Goal: Find specific page/section: Find specific page/section

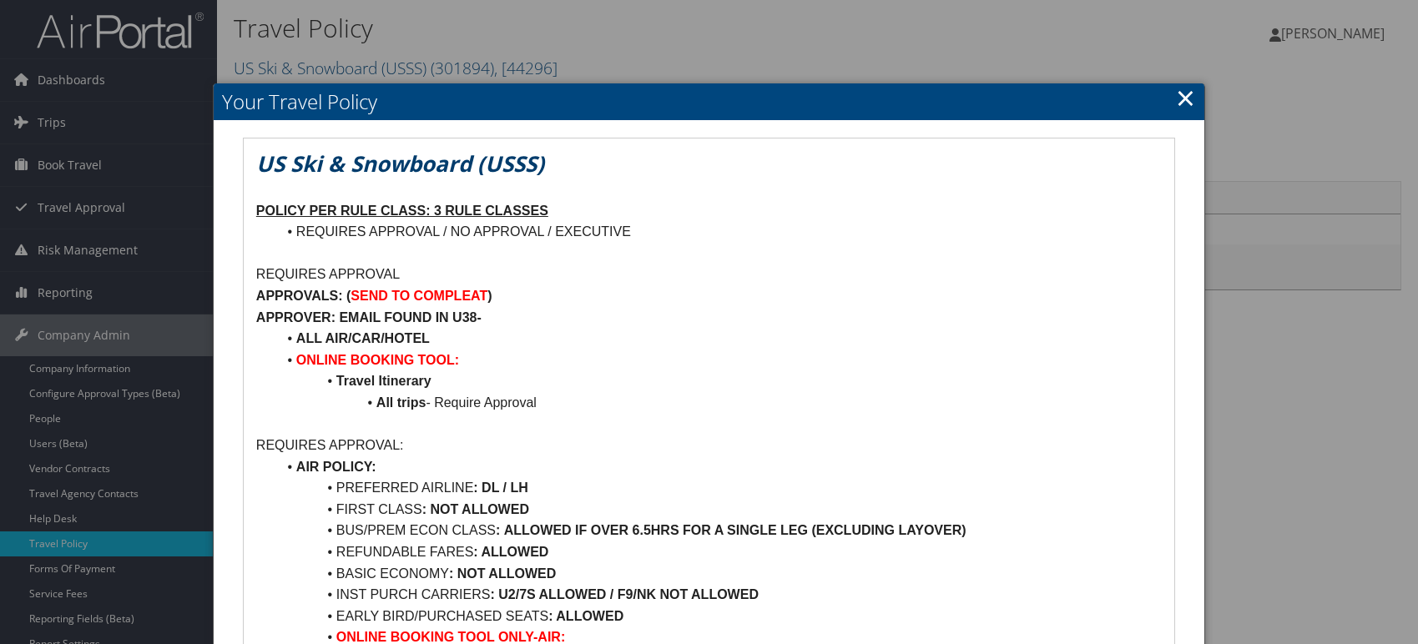
click at [1195, 93] on link "×" at bounding box center [1185, 97] width 19 height 33
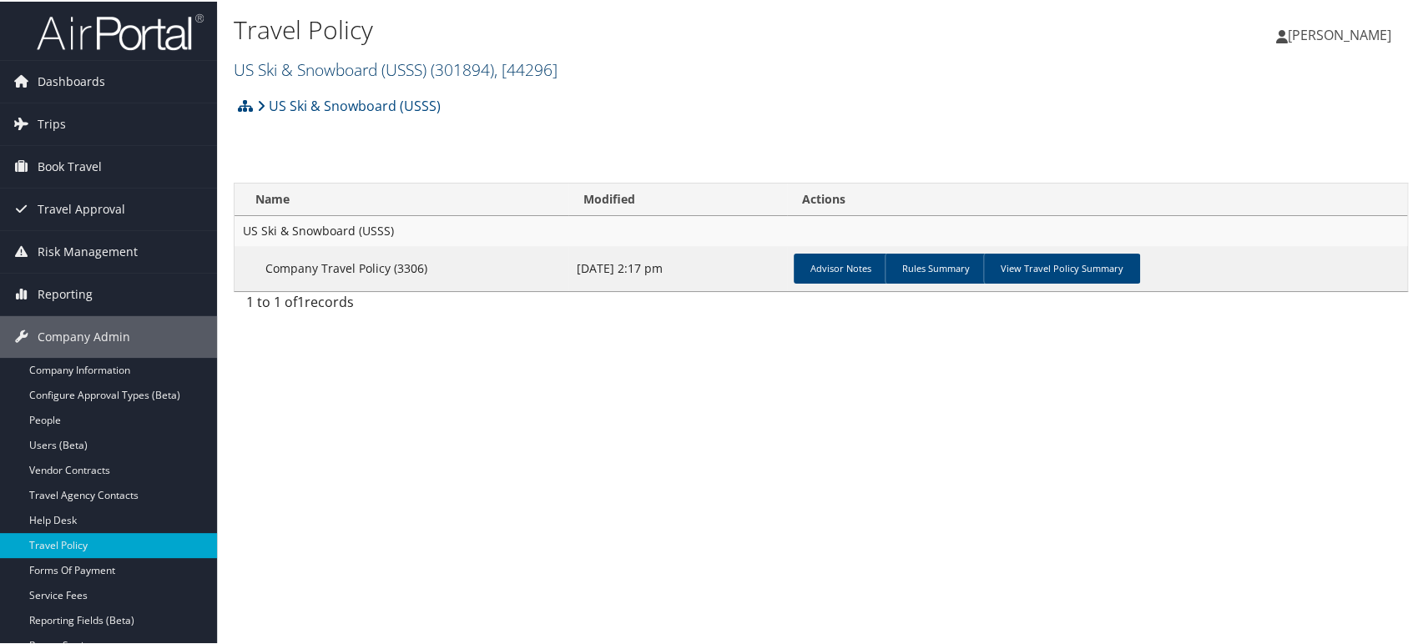
click at [387, 65] on link "US Ski & Snowboard (USSS) ( 301894 ) , [ 44296 ]" at bounding box center [396, 68] width 324 height 23
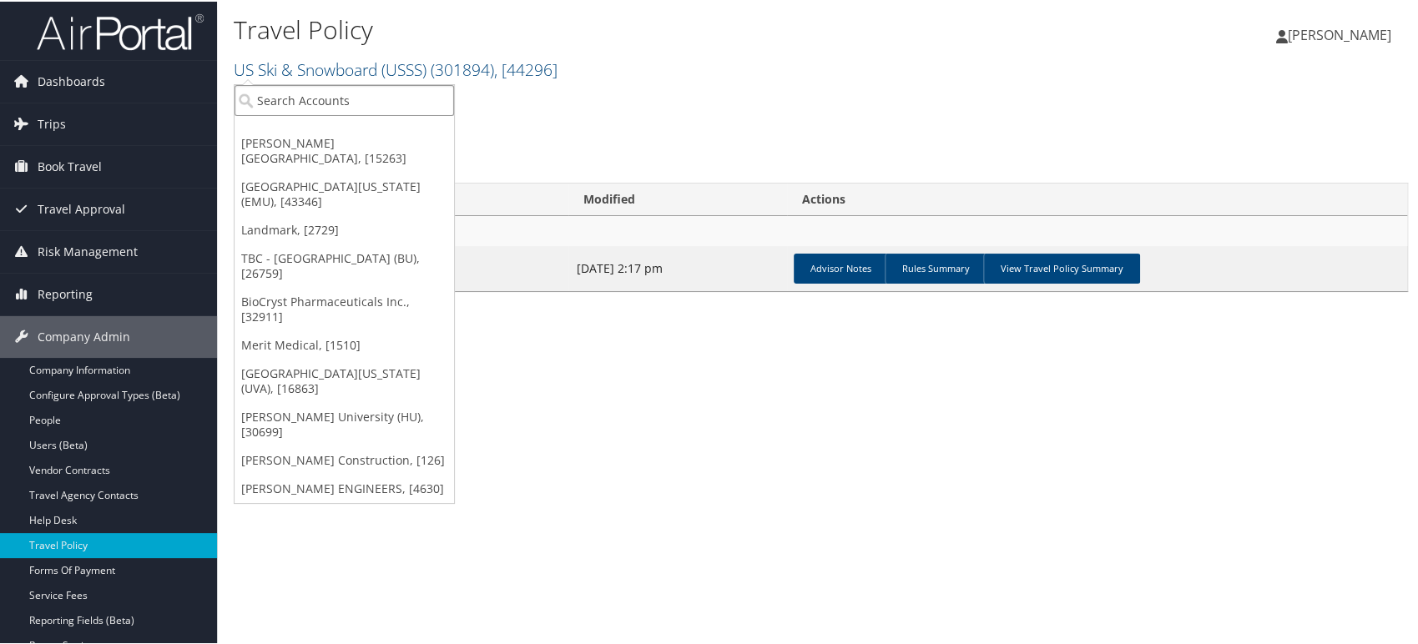
click at [341, 104] on input "search" at bounding box center [345, 98] width 220 height 31
paste input "301279"
type input "301279"
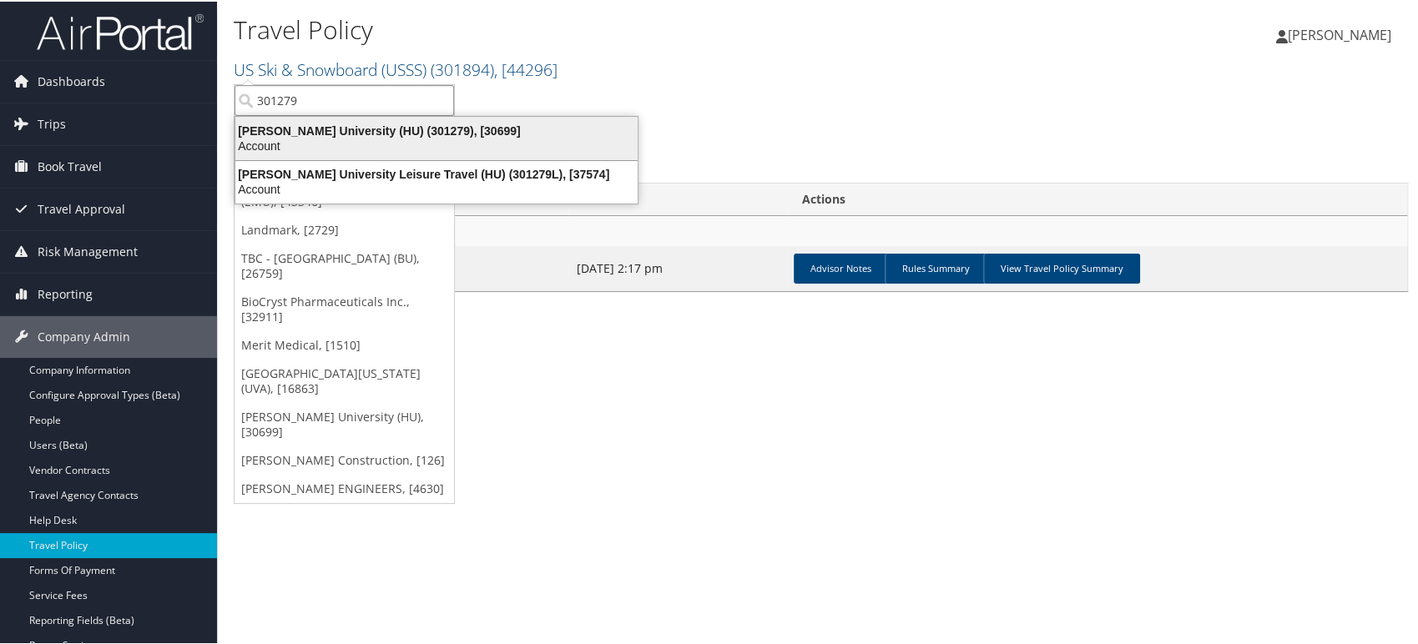
click at [327, 144] on div "Account" at bounding box center [436, 144] width 422 height 15
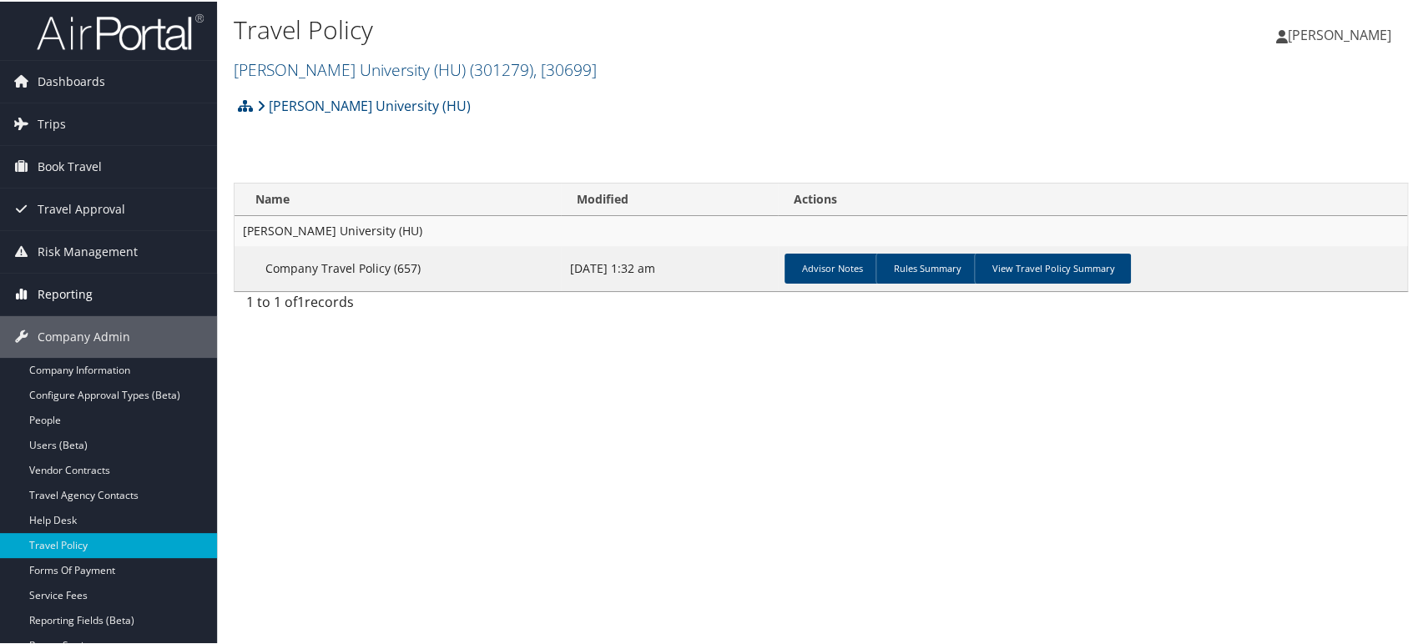
click at [104, 304] on link "Reporting" at bounding box center [108, 293] width 217 height 42
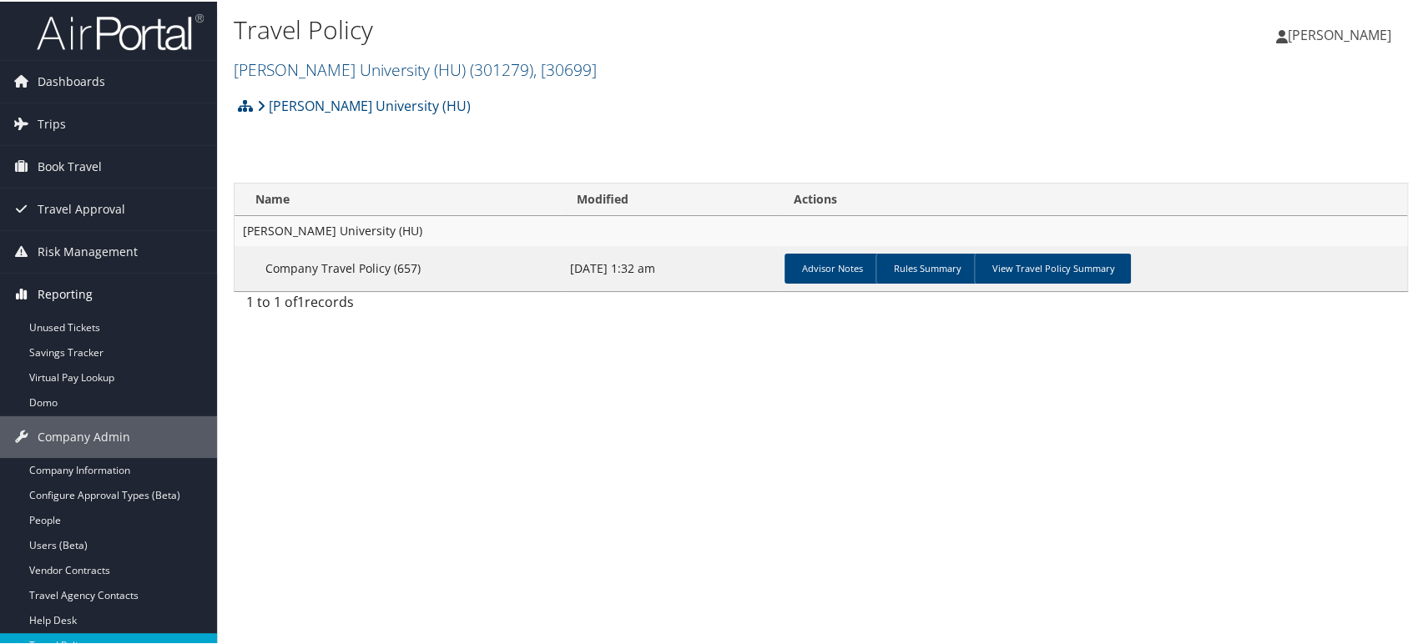
click at [104, 304] on link "Reporting" at bounding box center [108, 293] width 217 height 42
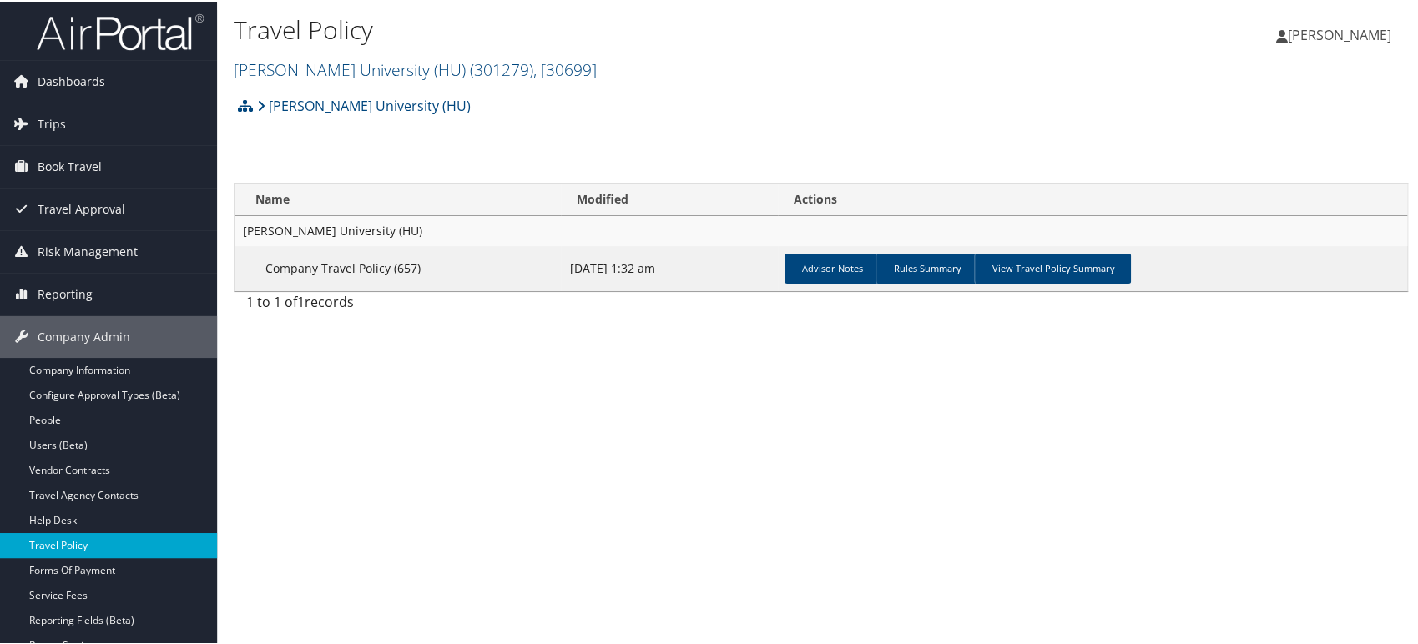
scroll to position [93, 0]
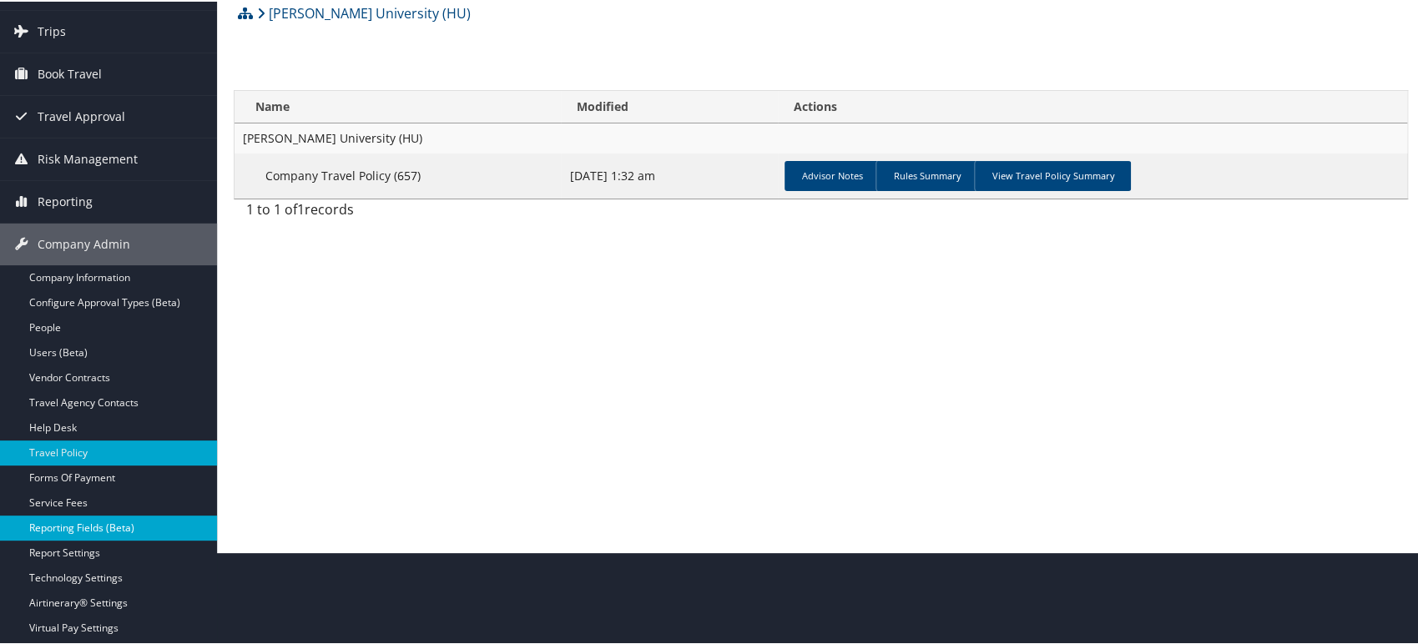
click at [131, 531] on link "Reporting Fields (Beta)" at bounding box center [108, 526] width 217 height 25
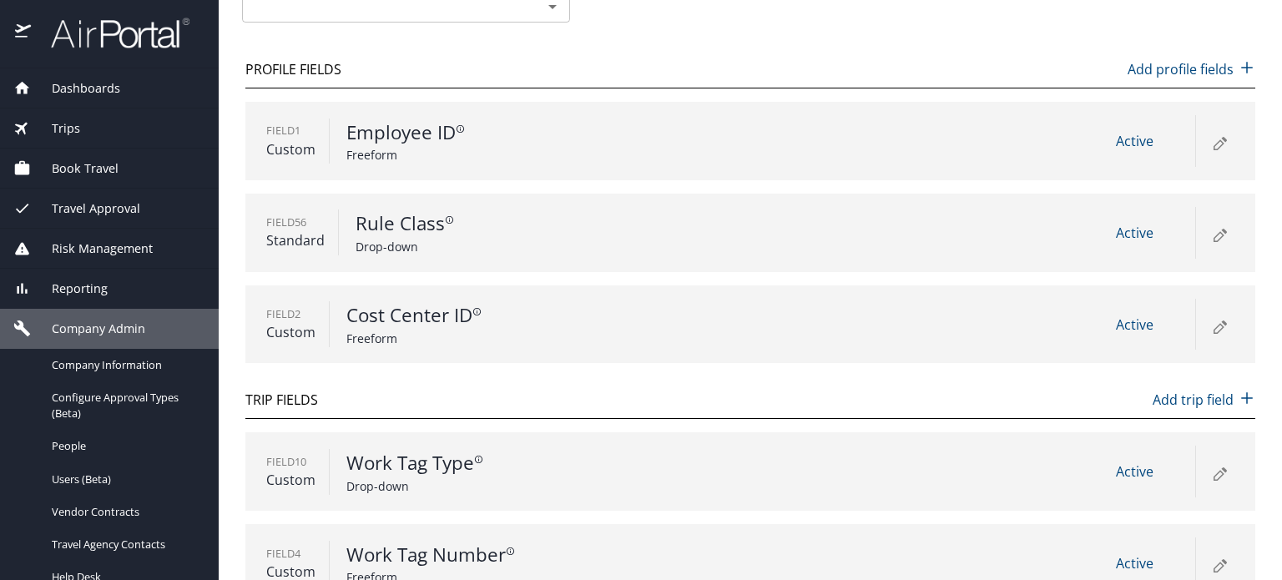
scroll to position [53, 0]
